Goal: Information Seeking & Learning: Learn about a topic

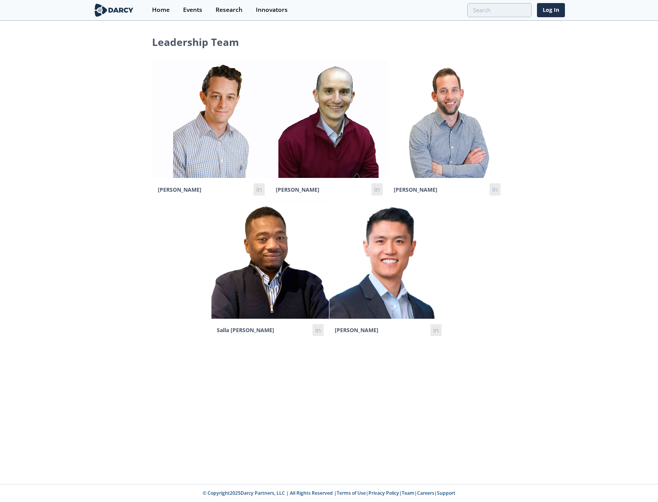
click at [528, 417] on div "Leadership Team [PERSON_NAME] in [PERSON_NAME] in [PERSON_NAME] in Salla [PERSO…" at bounding box center [329, 252] width 658 height 463
click at [269, 13] on div "Innovators" at bounding box center [272, 10] width 32 height 6
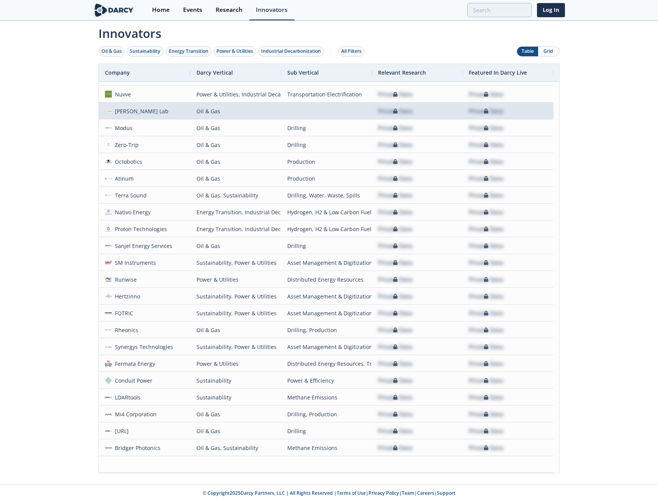
scroll to position [468, 0]
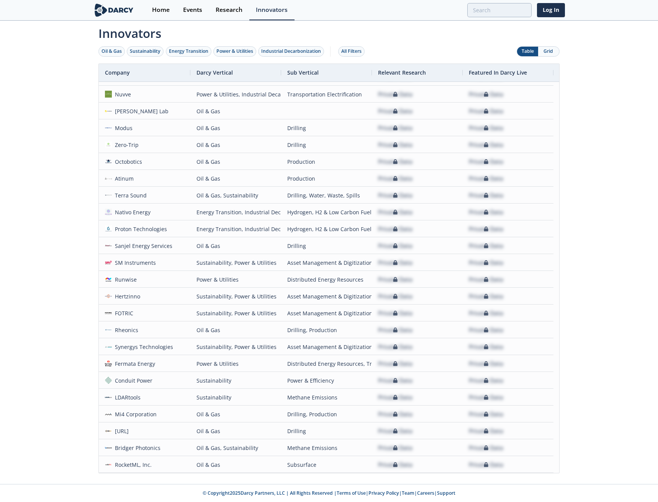
click at [598, 219] on div "Innovators Oil & Gas Sustainability Energy Transition Power & Utilities Industr…" at bounding box center [329, 252] width 658 height 463
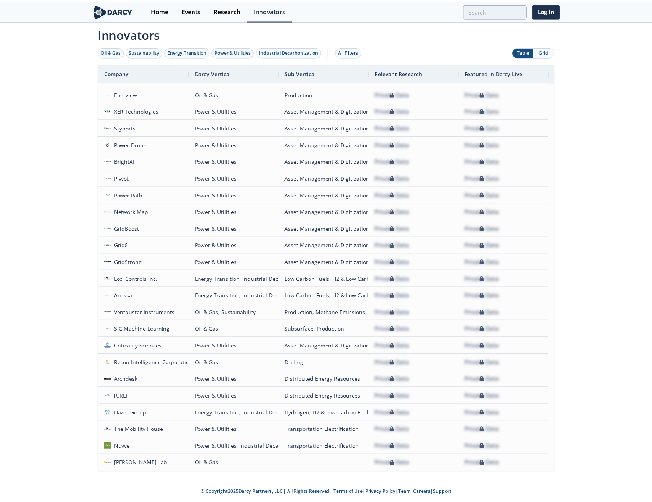
scroll to position [0, 0]
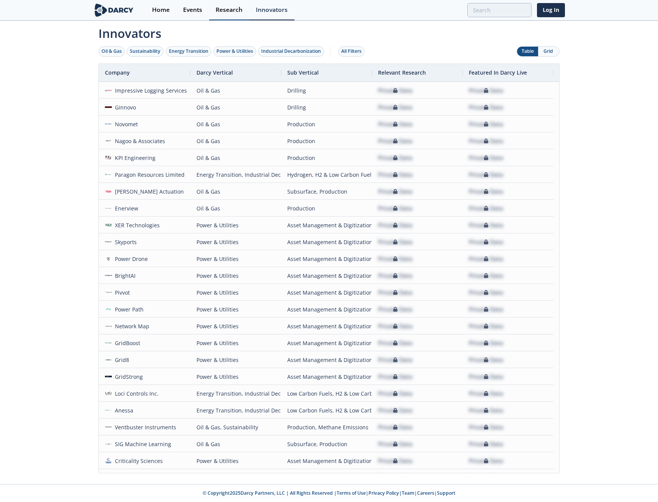
click at [232, 16] on link "Research" at bounding box center [229, 10] width 40 height 20
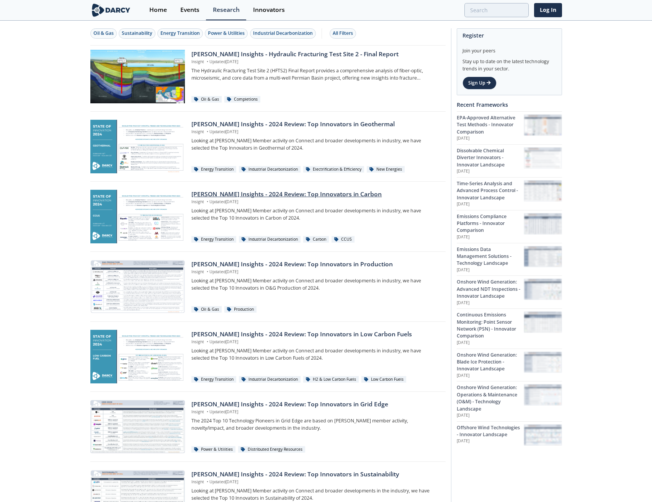
click at [314, 195] on div "[PERSON_NAME] Insights - 2024 Review: Top Innovators in Carbon" at bounding box center [315, 194] width 248 height 9
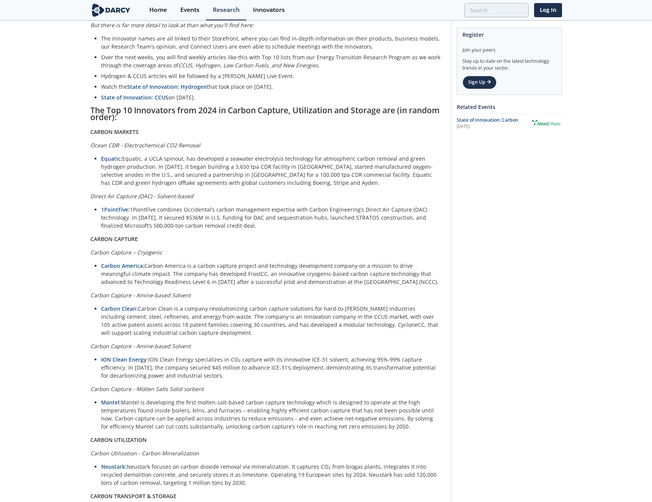
scroll to position [459, 0]
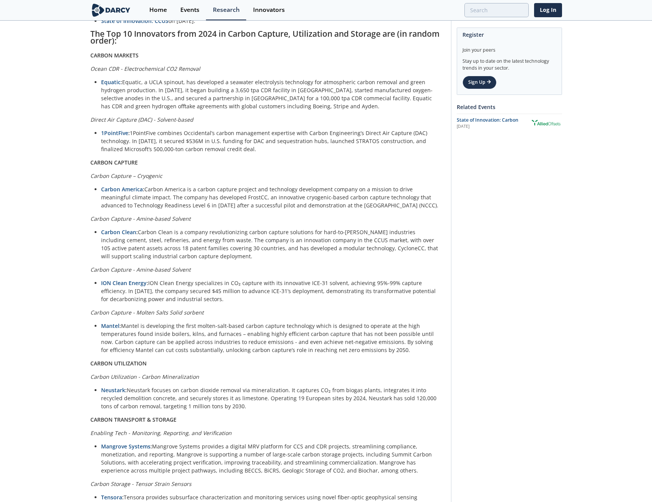
click at [402, 309] on p "Carbon Capture - Molten Salts Solid sorbent" at bounding box center [267, 313] width 355 height 8
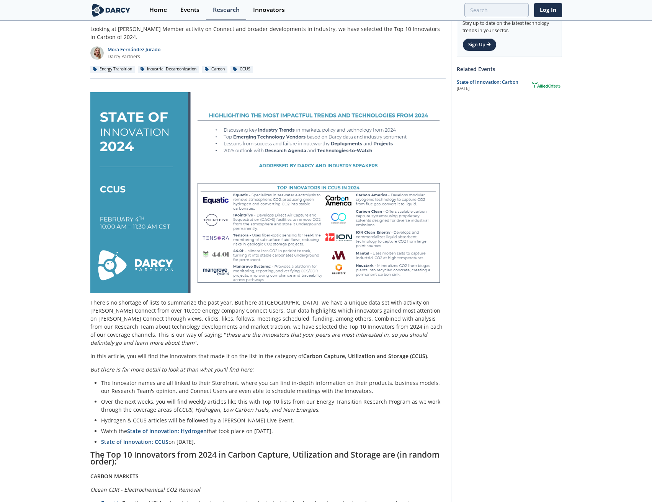
scroll to position [0, 0]
